Goal: Transaction & Acquisition: Purchase product/service

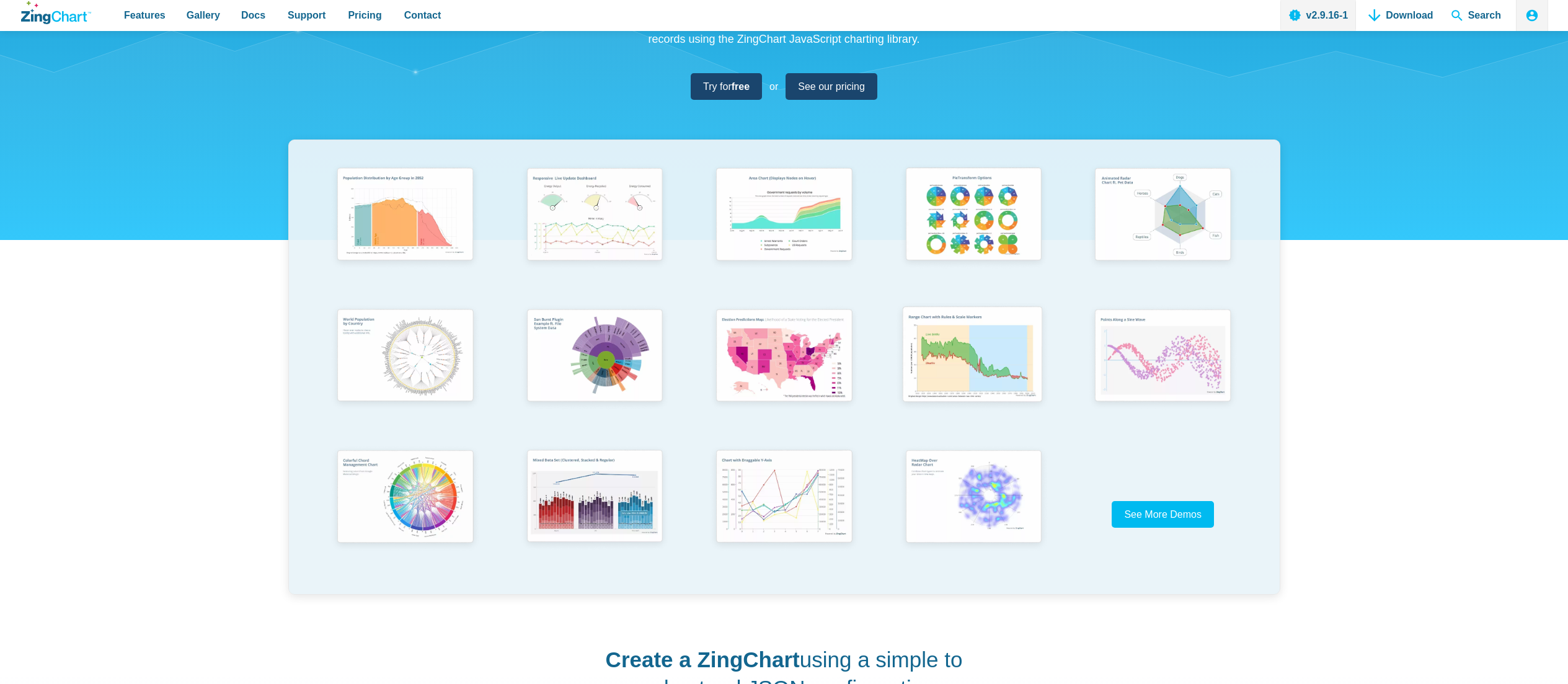
scroll to position [248, 0]
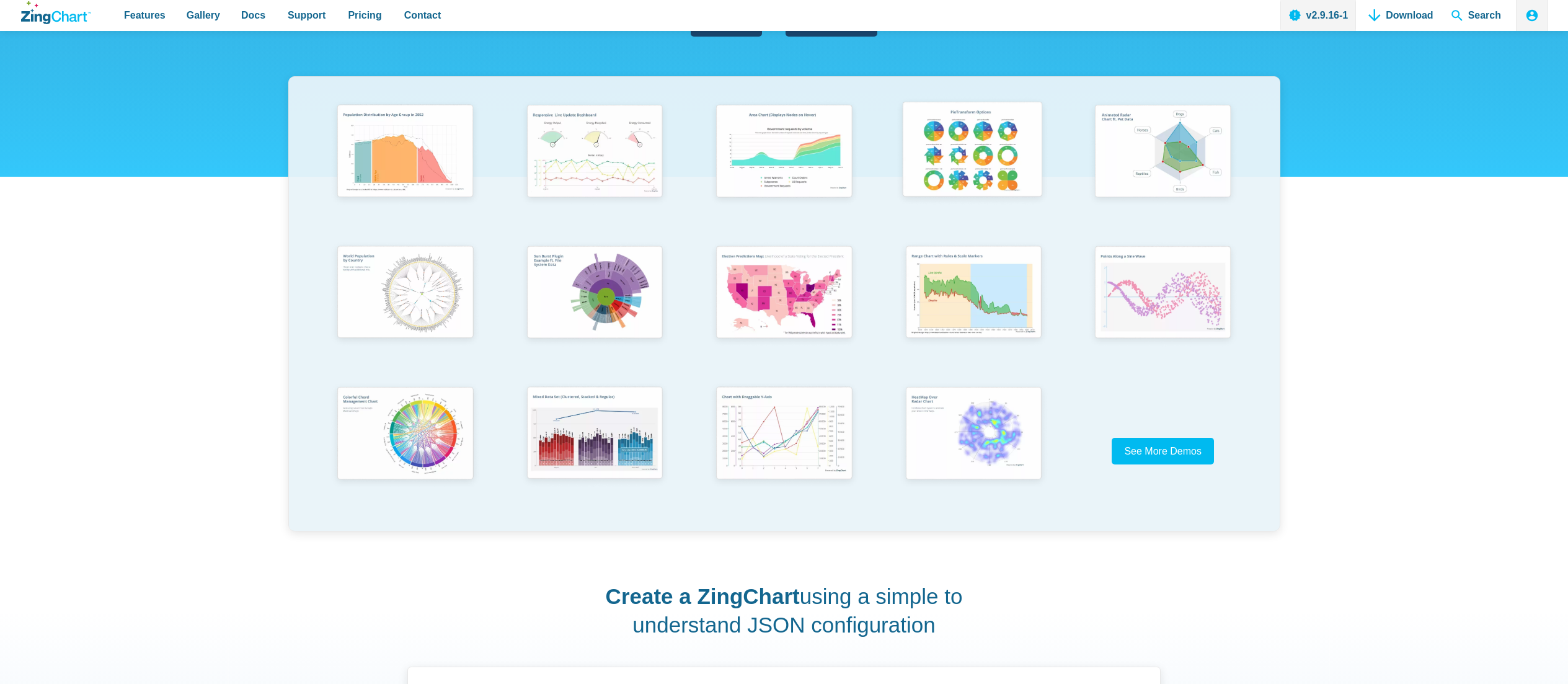
click at [971, 165] on img "App Content" at bounding box center [972, 152] width 156 height 111
click at [780, 291] on img "App Content" at bounding box center [783, 292] width 156 height 111
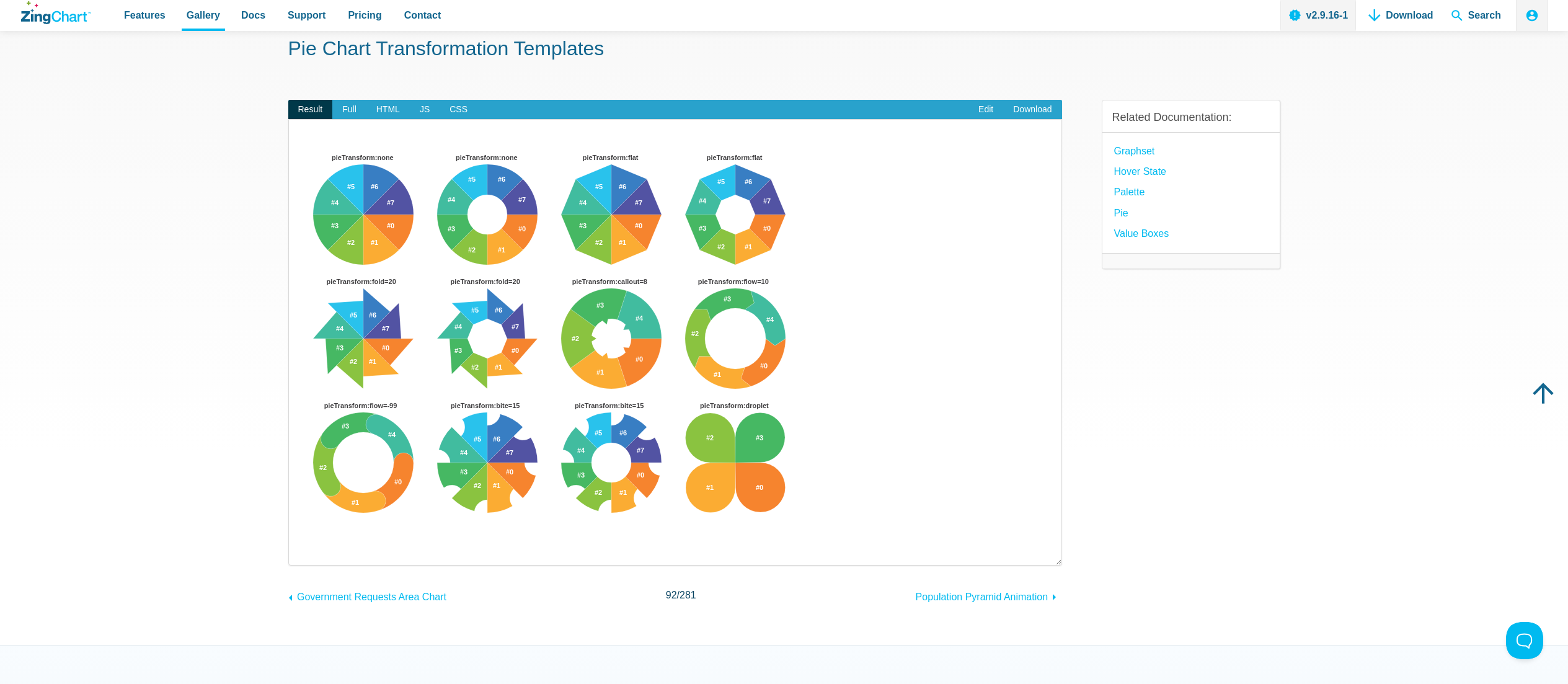
scroll to position [62, 0]
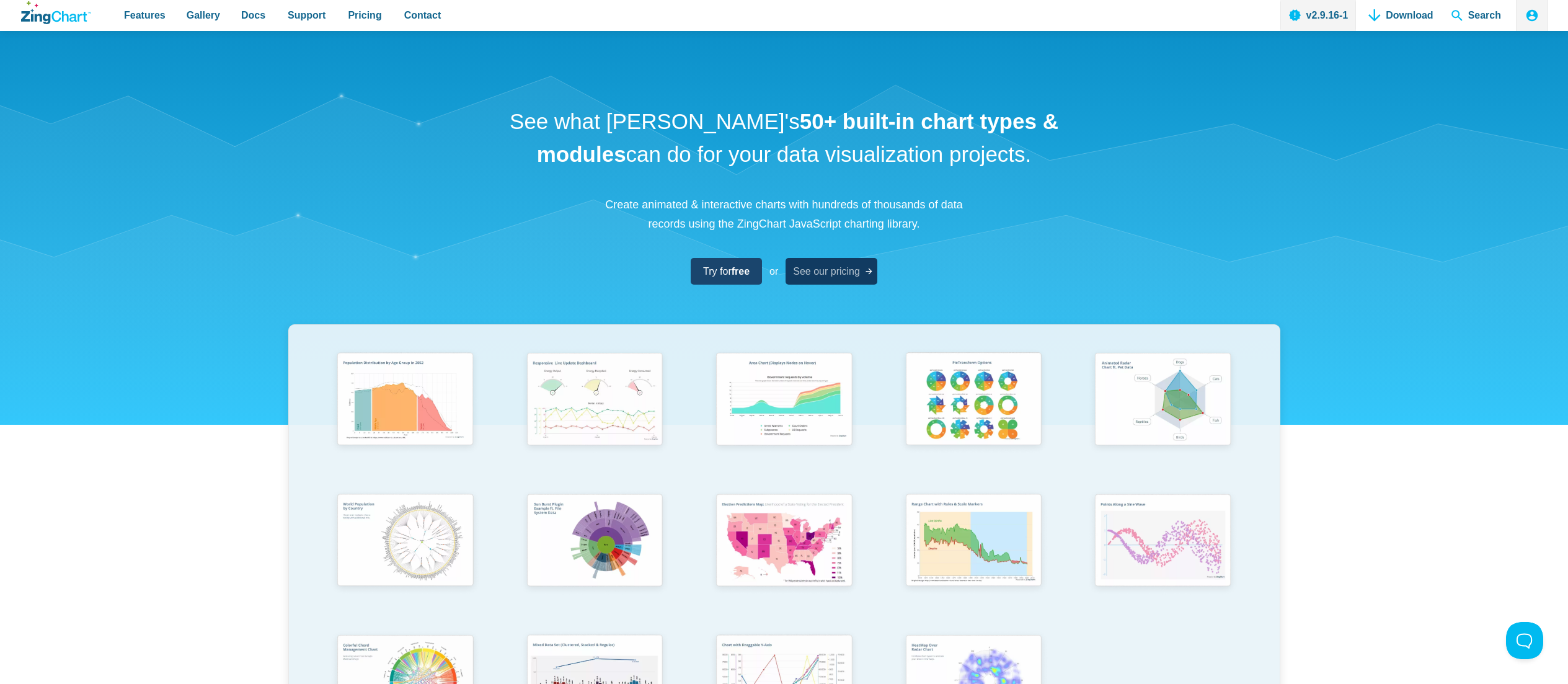
click at [807, 268] on span "See our pricing" at bounding box center [826, 271] width 67 height 17
